Goal: Task Accomplishment & Management: Manage account settings

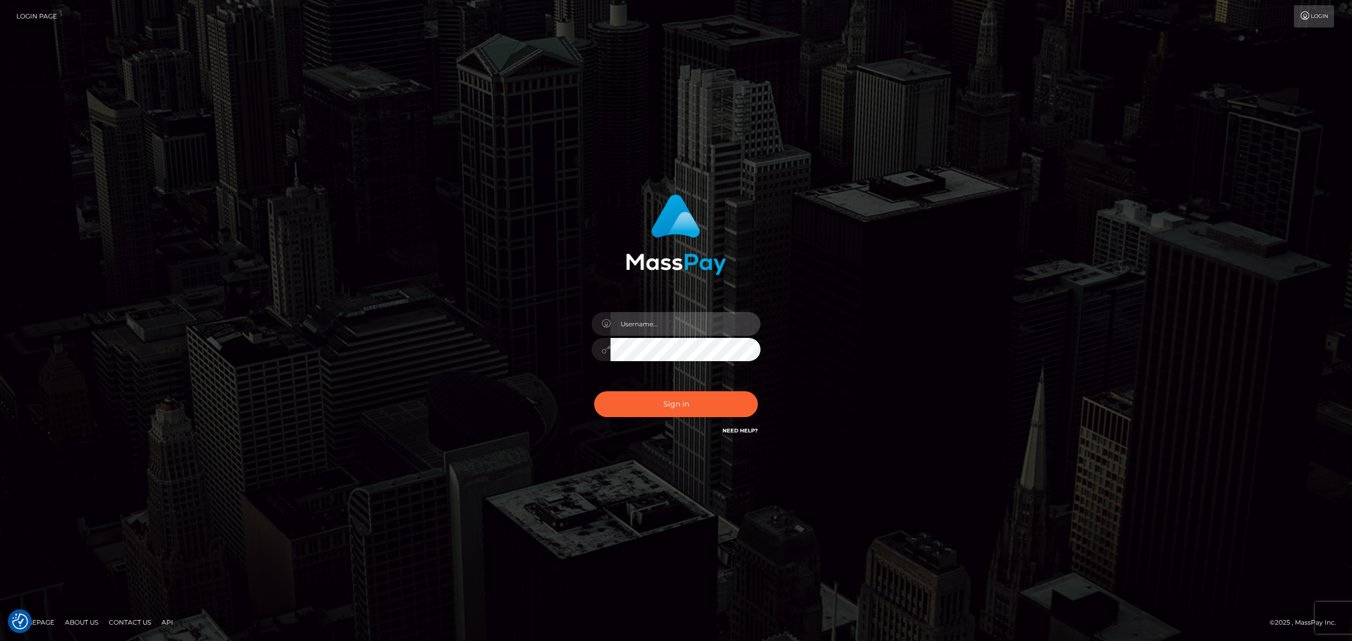
drag, startPoint x: 655, startPoint y: 320, endPoint x: 659, endPoint y: 324, distance: 5.6
click at [655, 320] on input "text" at bounding box center [686, 324] width 150 height 24
click at [666, 320] on input "text" at bounding box center [686, 324] width 150 height 24
type input "[PERSON_NAME]"
click at [698, 404] on button "Sign in" at bounding box center [676, 404] width 164 height 26
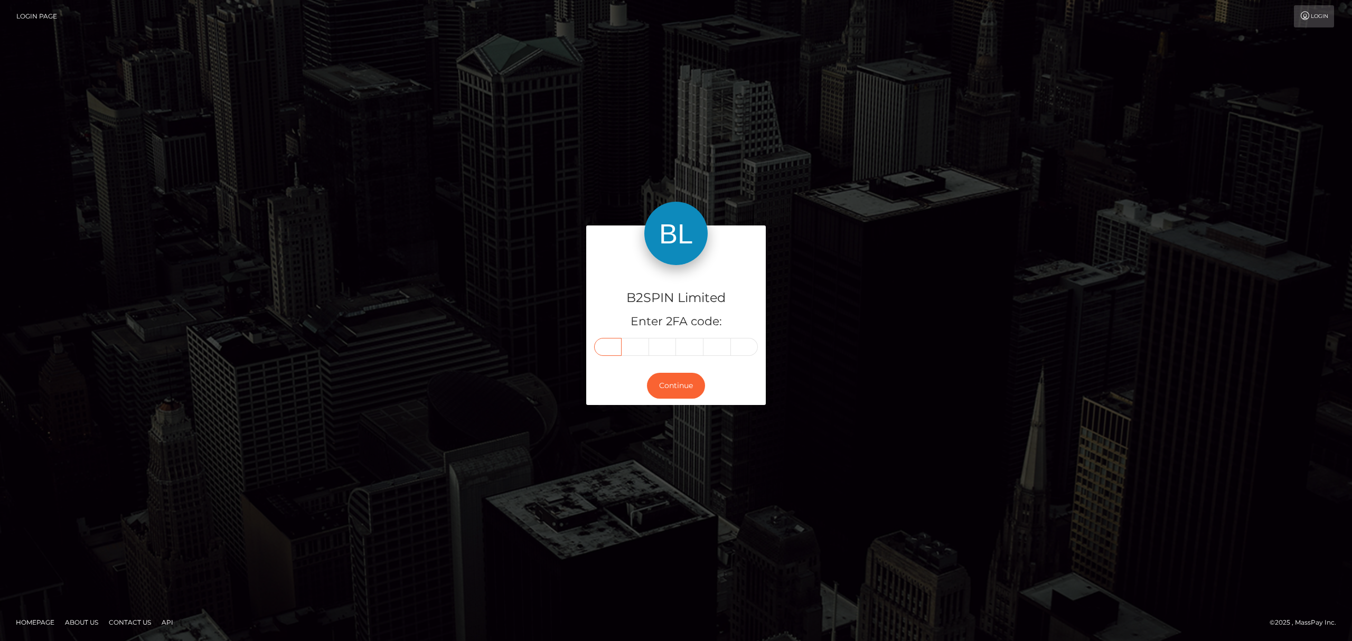
click at [613, 351] on input "text" at bounding box center [607, 347] width 27 height 18
paste input "9"
type input "9"
type input "6"
type input "1"
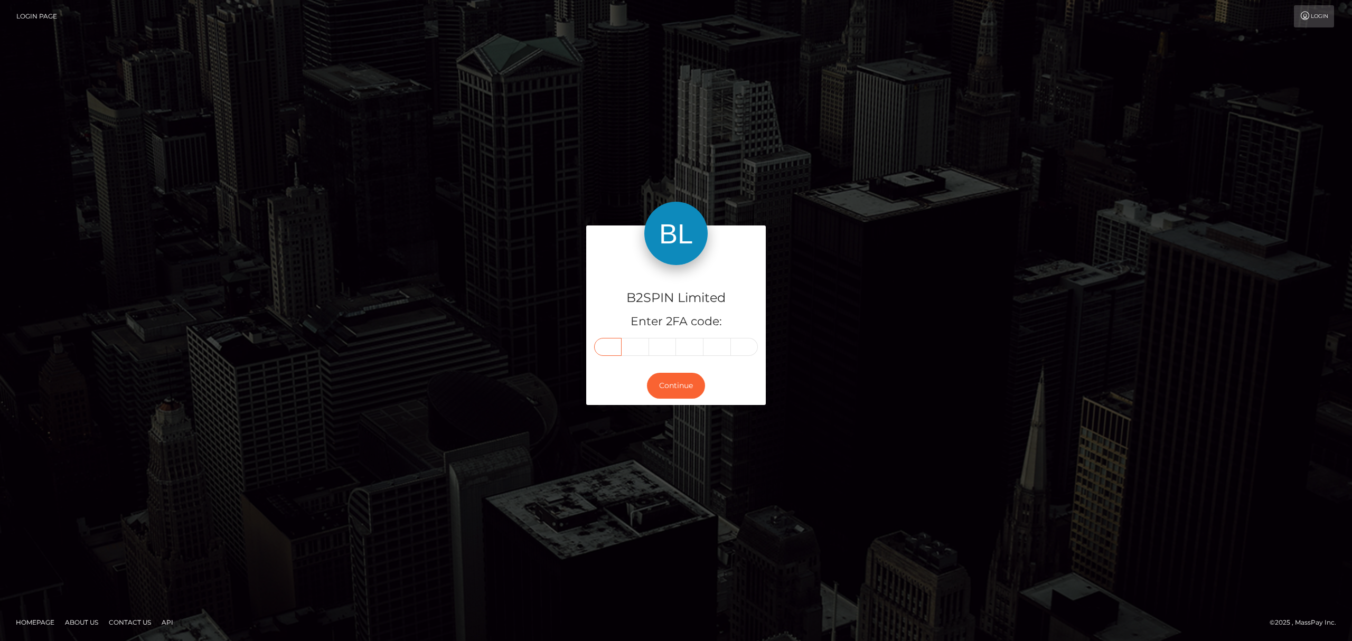
type input "4"
type input "5"
click at [670, 390] on button "Continue" at bounding box center [676, 386] width 58 height 26
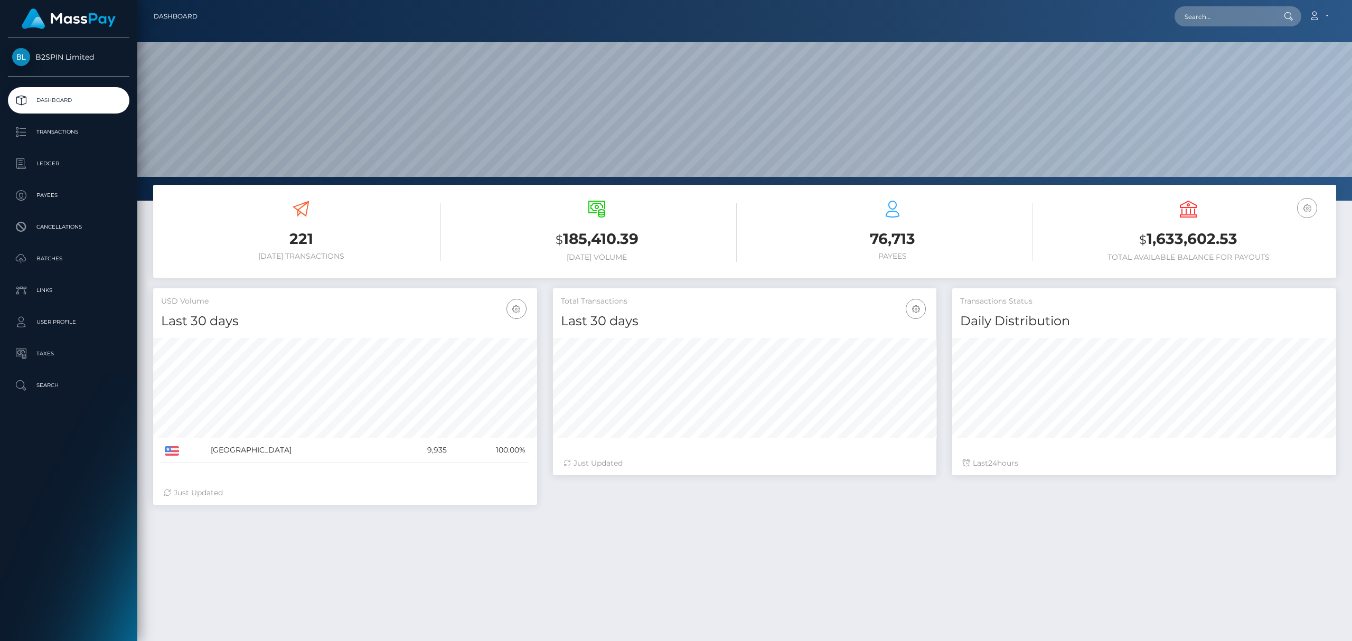
scroll to position [187, 383]
drag, startPoint x: 1236, startPoint y: 237, endPoint x: 1148, endPoint y: 243, distance: 88.4
click at [1148, 243] on h3 "$ 1,633,602.53" at bounding box center [1188, 240] width 280 height 22
copy h3 "1,633,602.53"
